Goal: Information Seeking & Learning: Learn about a topic

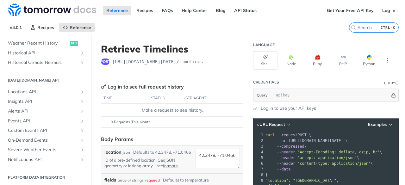
scroll to position [245, 0]
click at [38, 90] on span "Locations API" at bounding box center [43, 91] width 70 height 6
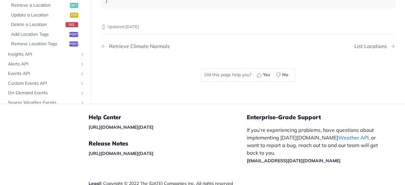
scroll to position [426, 0]
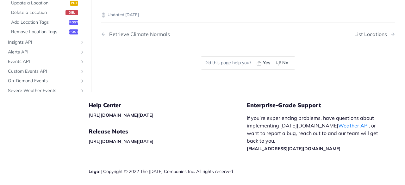
click at [213, 18] on div "Updated [DATE]" at bounding box center [248, 9] width 294 height 17
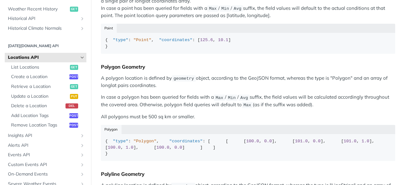
scroll to position [0, 0]
